Goal: Check status: Check status

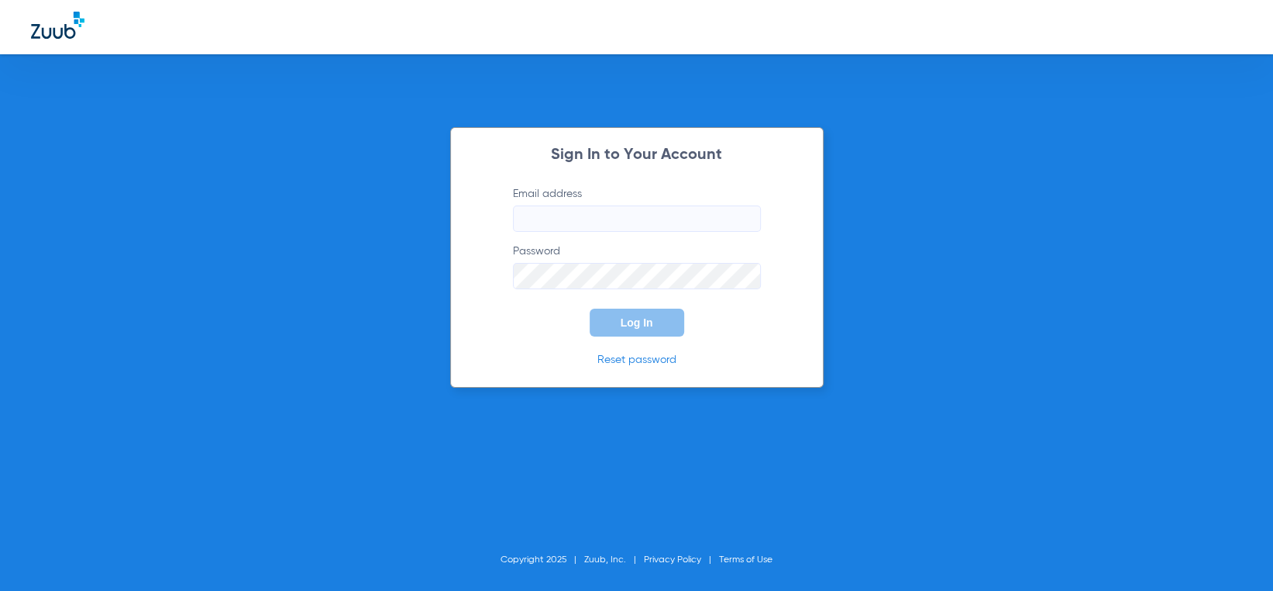
click at [661, 218] on input "Email address" at bounding box center [637, 218] width 248 height 26
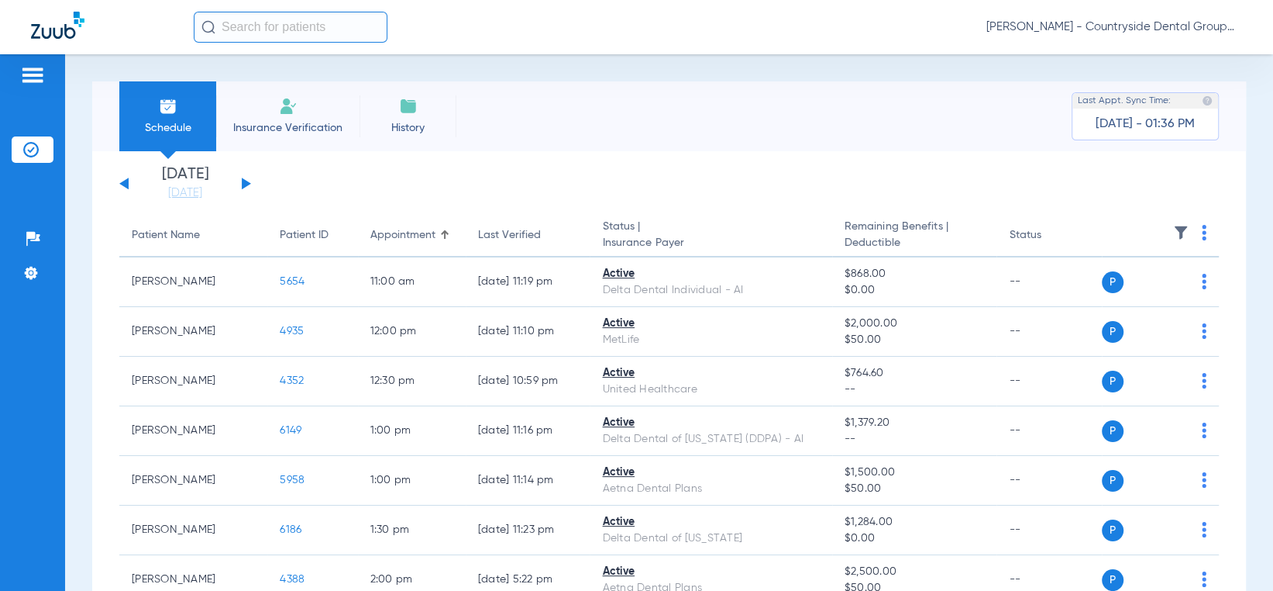
click at [250, 184] on div "Tuesday 08-05-2025 Wednesday 08-06-2025 Thursday 08-07-2025 Friday 08-08-2025 S…" at bounding box center [185, 184] width 132 height 34
click at [248, 182] on button at bounding box center [246, 183] width 9 height 12
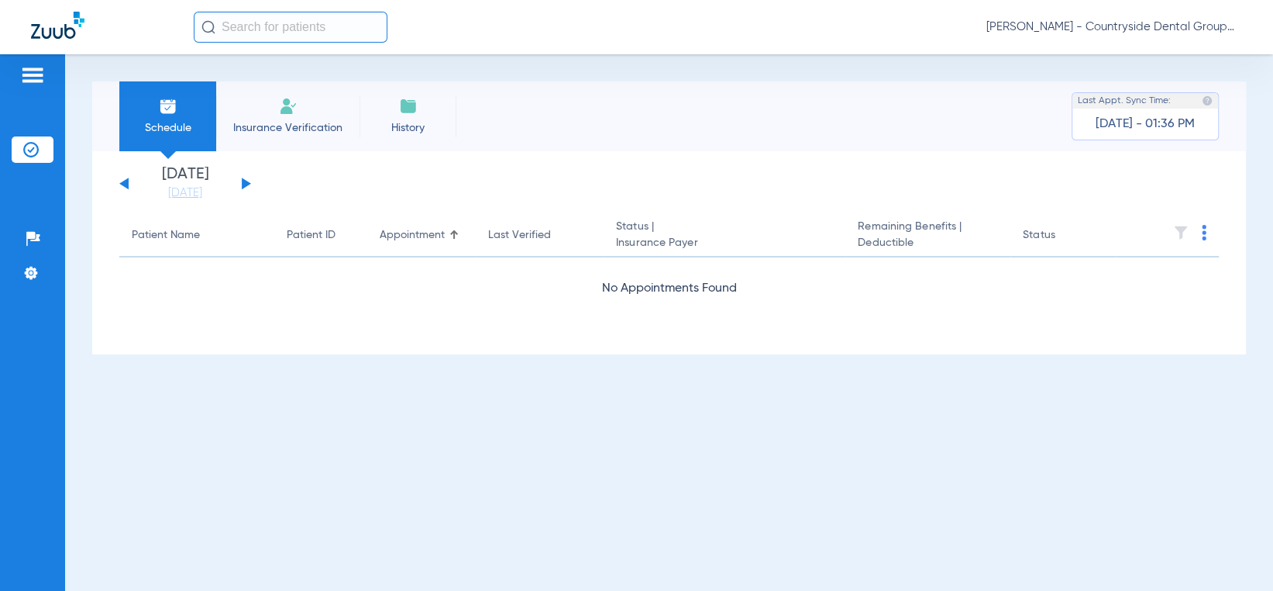
click at [248, 182] on button at bounding box center [246, 183] width 9 height 12
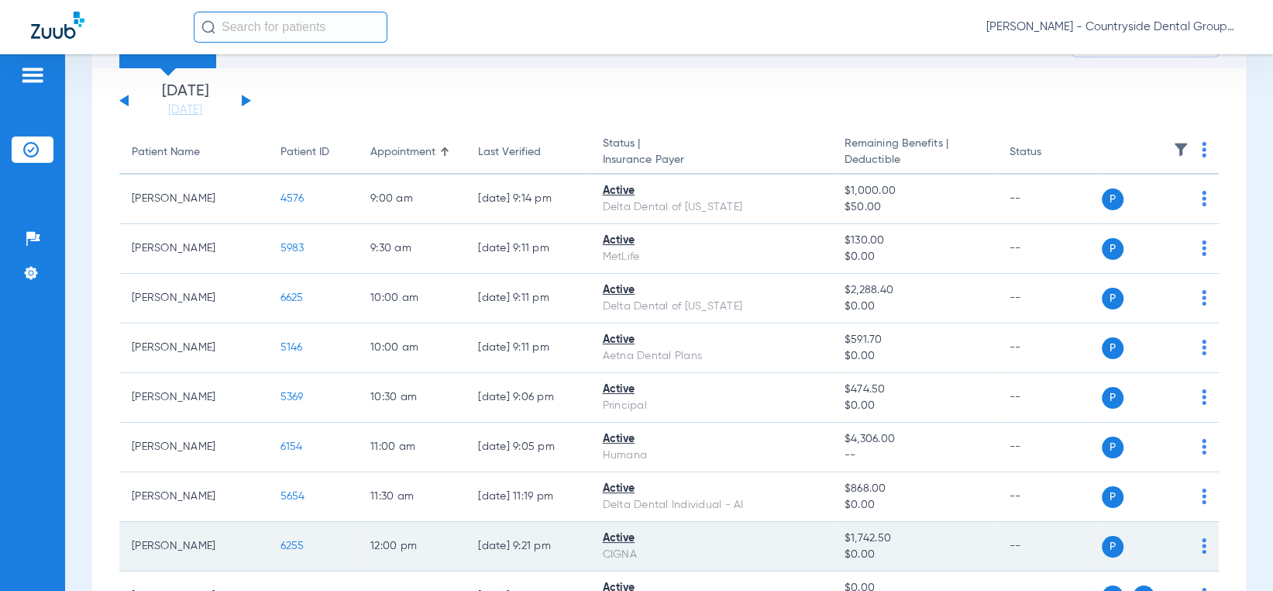
scroll to position [81, 0]
